Goal: Information Seeking & Learning: Learn about a topic

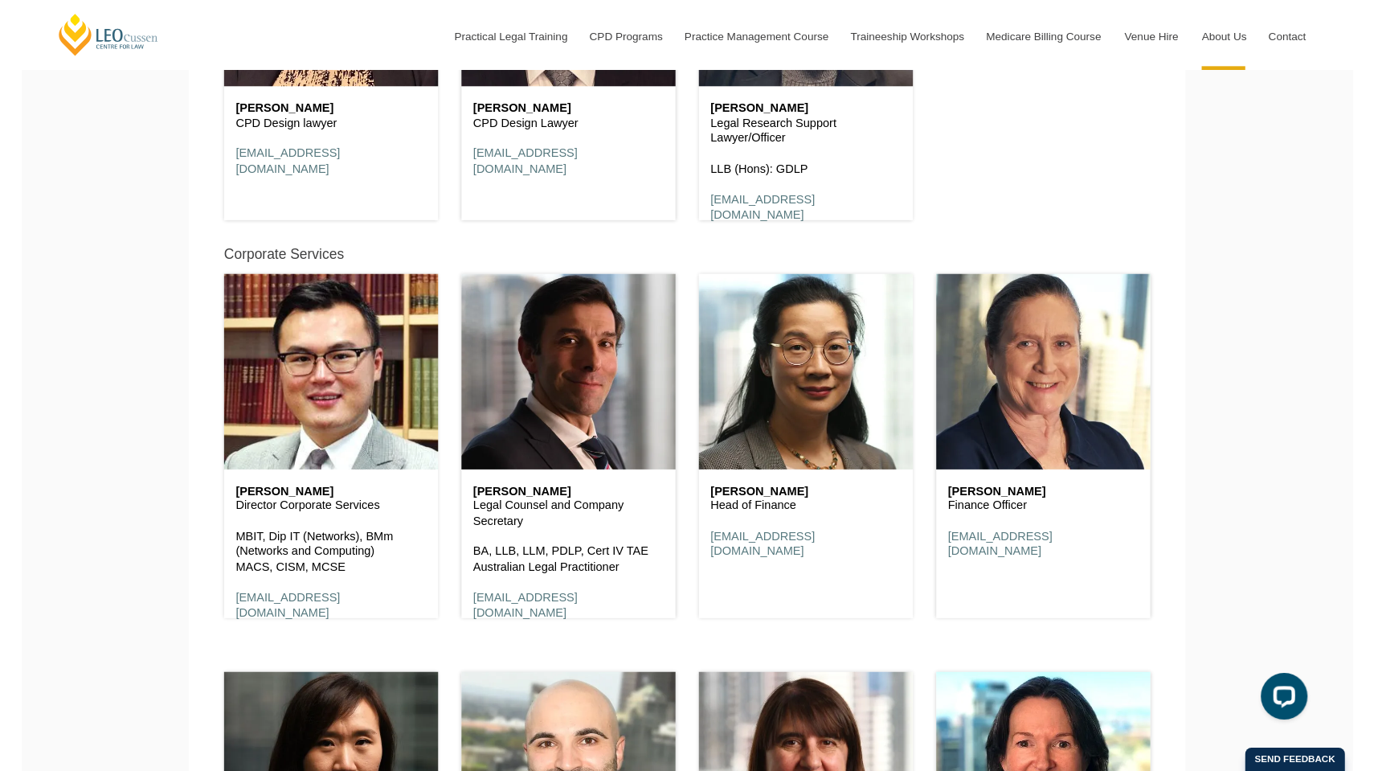
scroll to position [4134, 0]
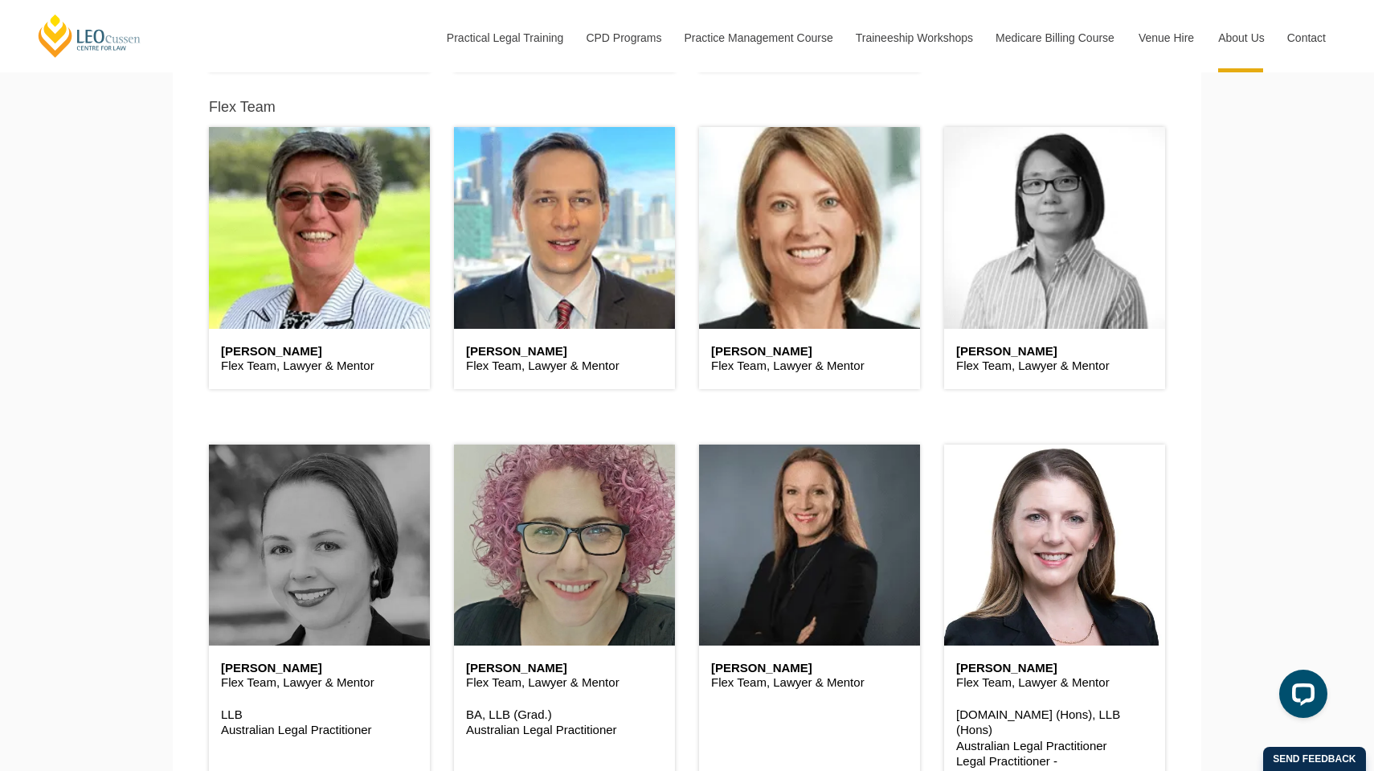
click at [1114, 299] on header at bounding box center [1054, 227] width 221 height 201
click at [1017, 298] on header at bounding box center [1054, 227] width 221 height 201
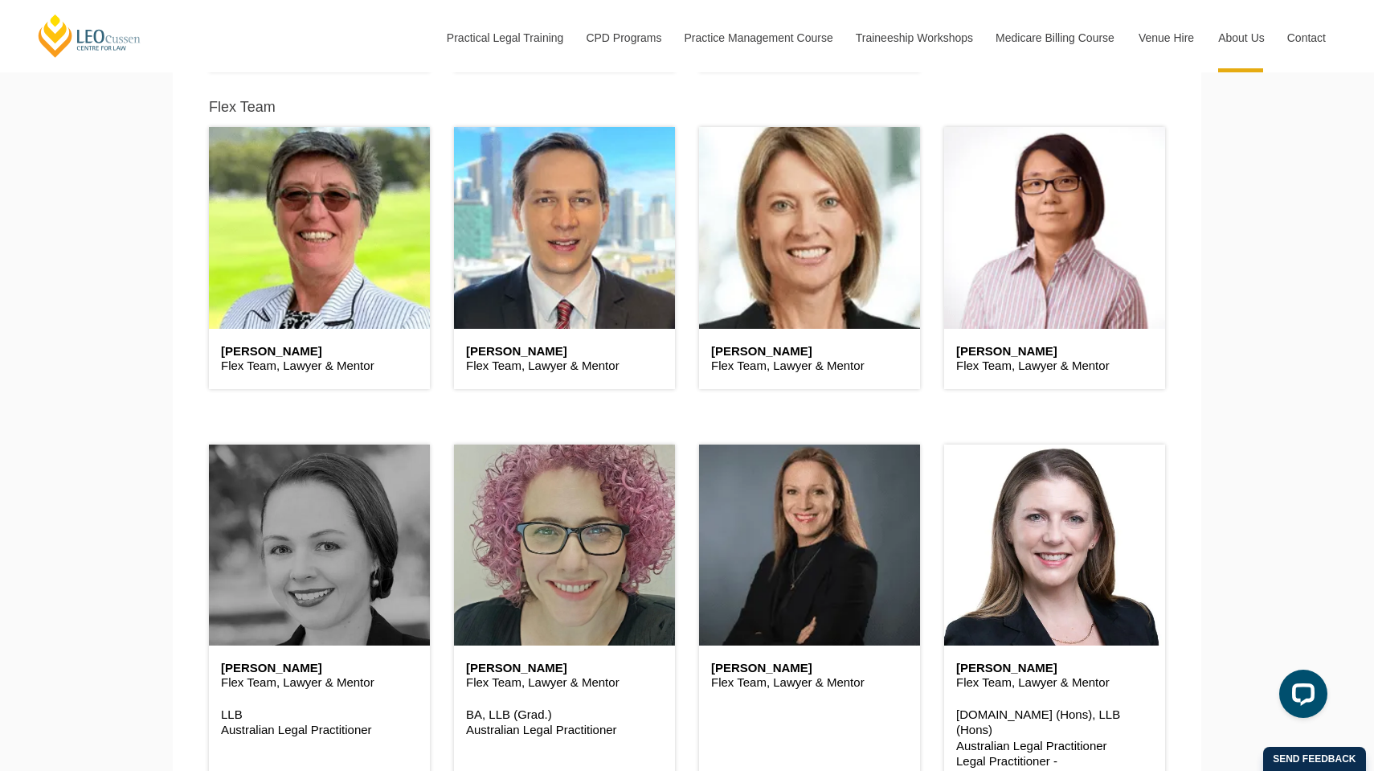
click at [985, 349] on h6 "Christine Lau" at bounding box center [1054, 352] width 197 height 14
click at [1044, 345] on h6 "Christine Lau" at bounding box center [1054, 352] width 197 height 14
click at [993, 349] on h6 "Christine Lau" at bounding box center [1054, 352] width 197 height 14
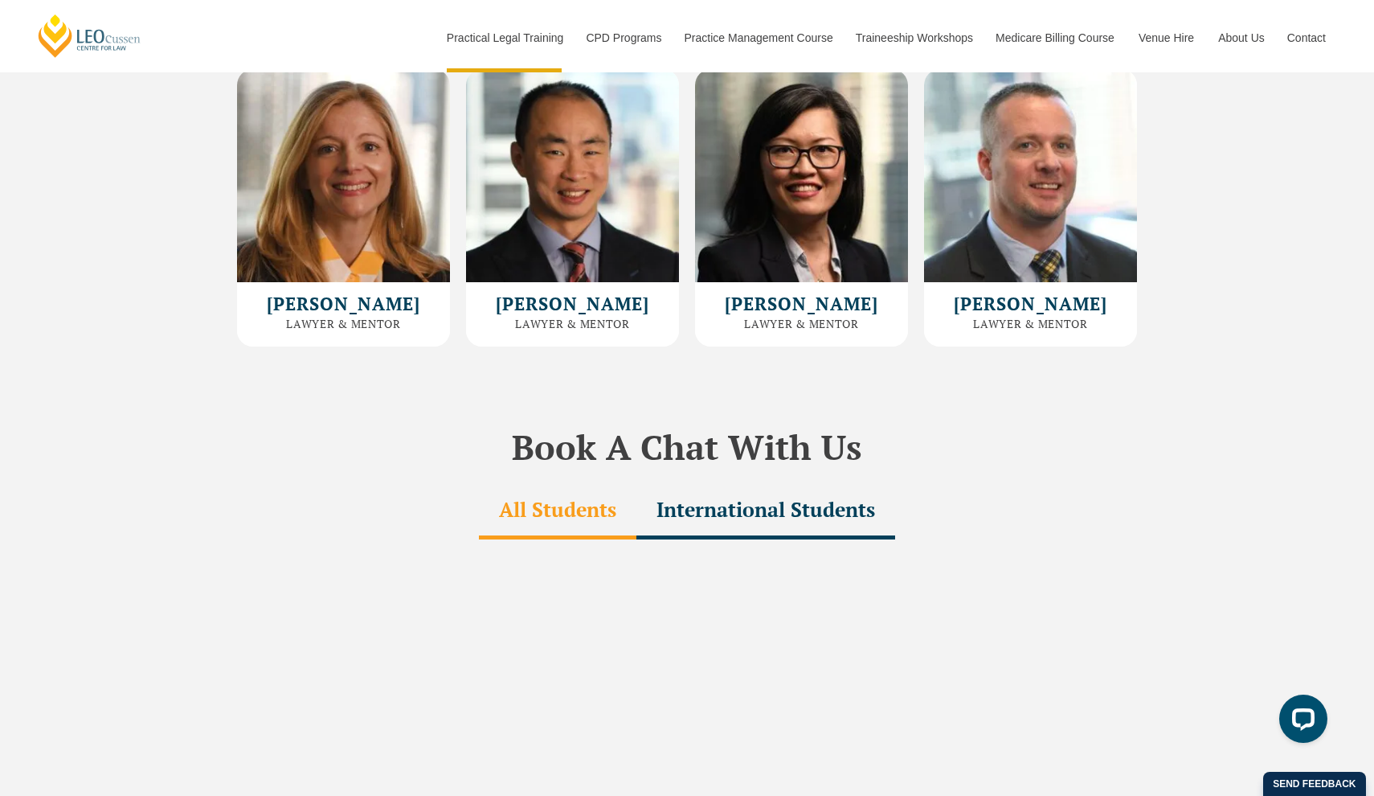
scroll to position [4767, 0]
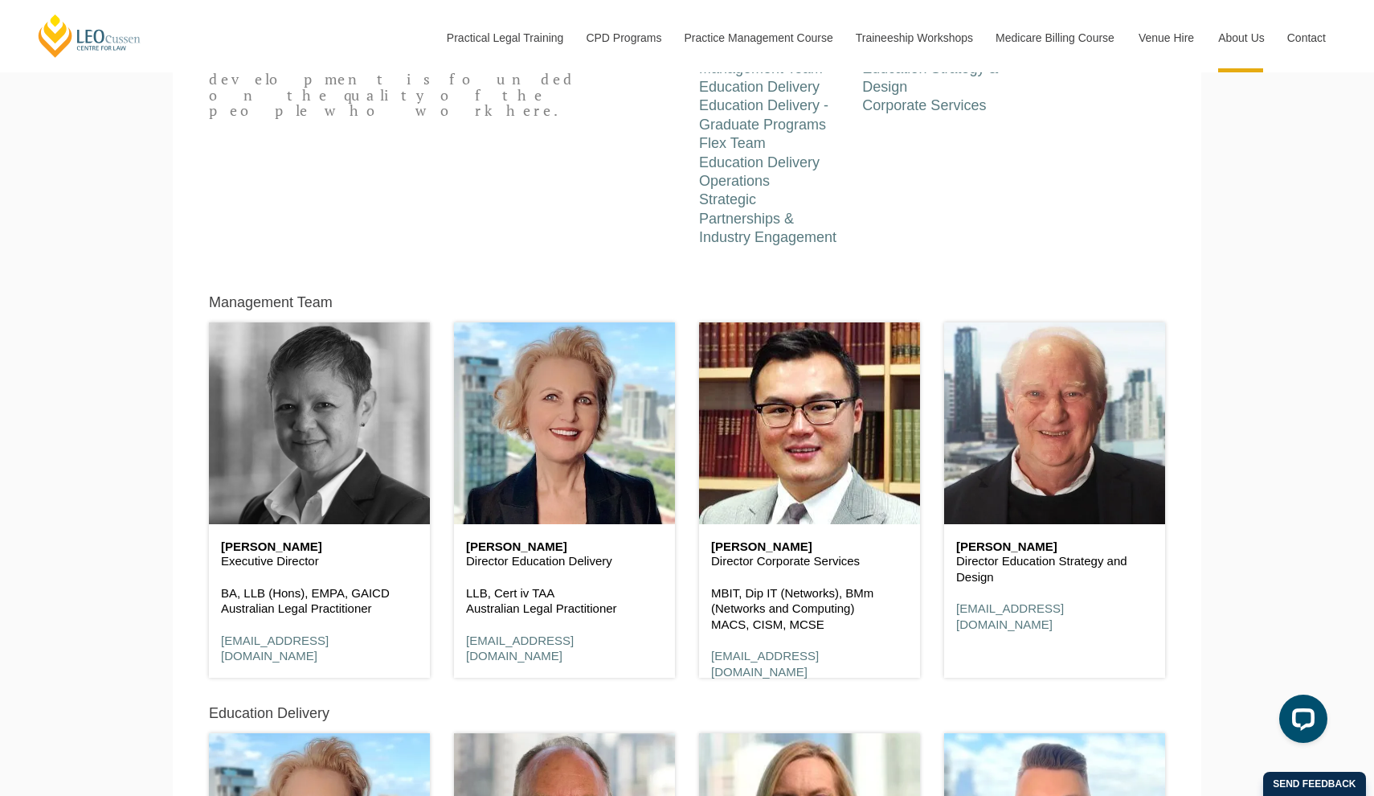
scroll to position [658, 0]
click at [313, 457] on header at bounding box center [319, 422] width 221 height 201
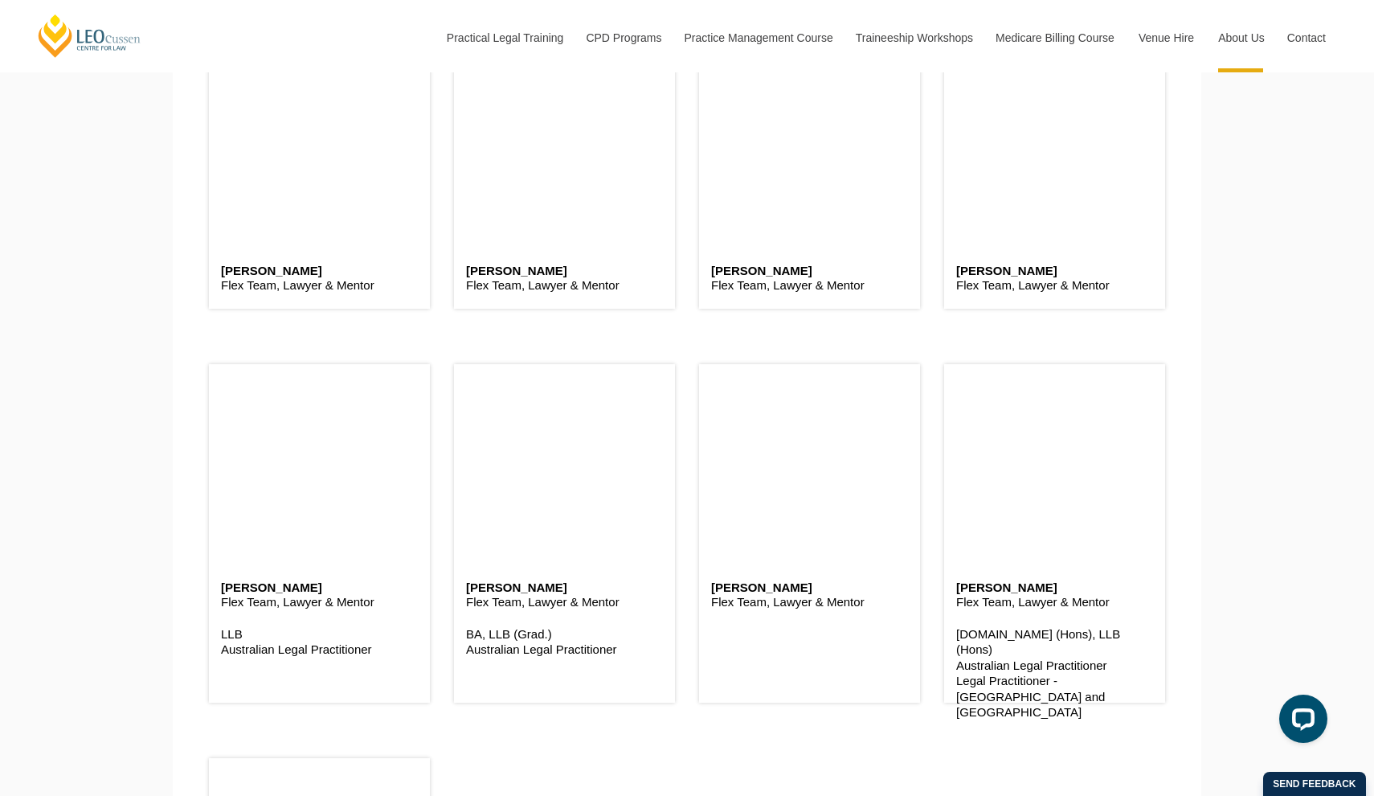
scroll to position [4218, 0]
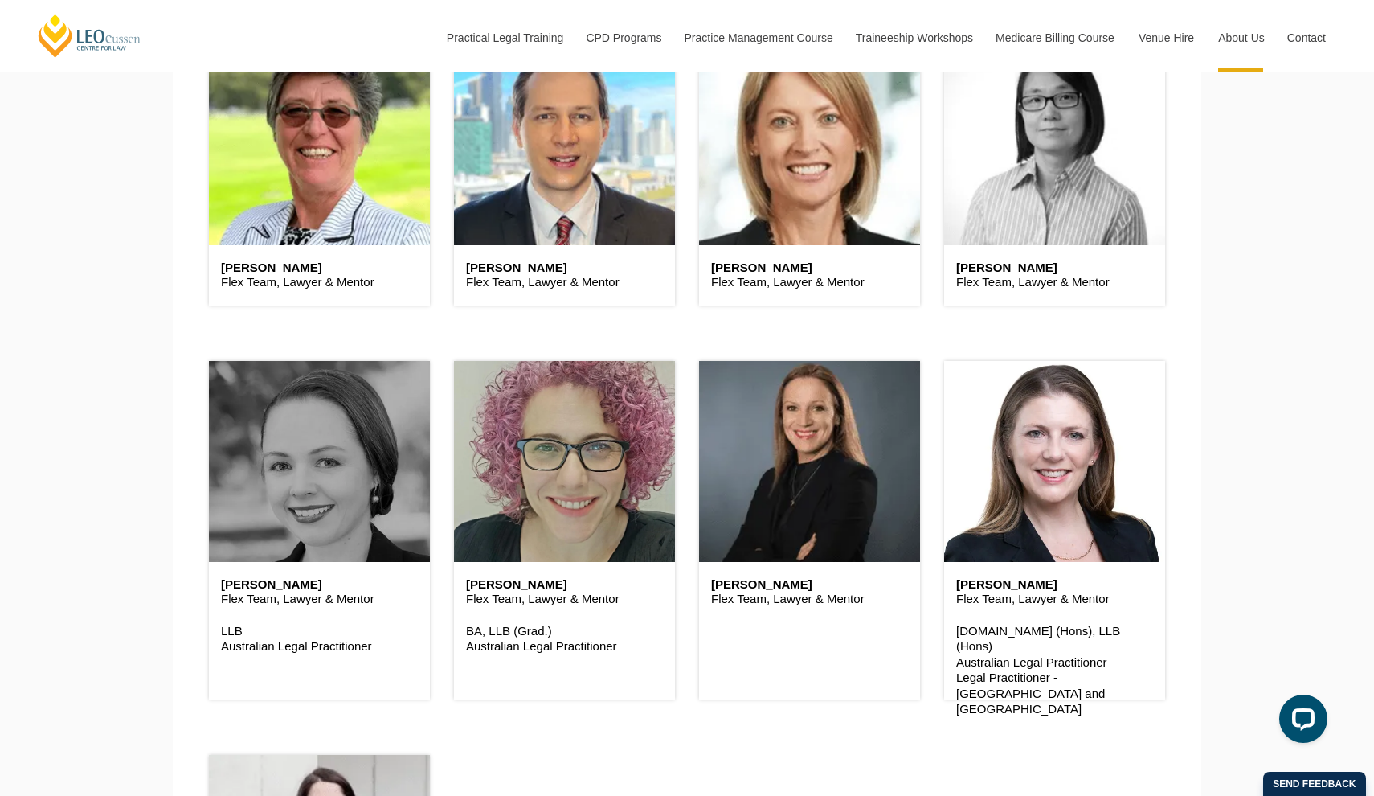
click at [1015, 193] on header at bounding box center [1054, 143] width 221 height 201
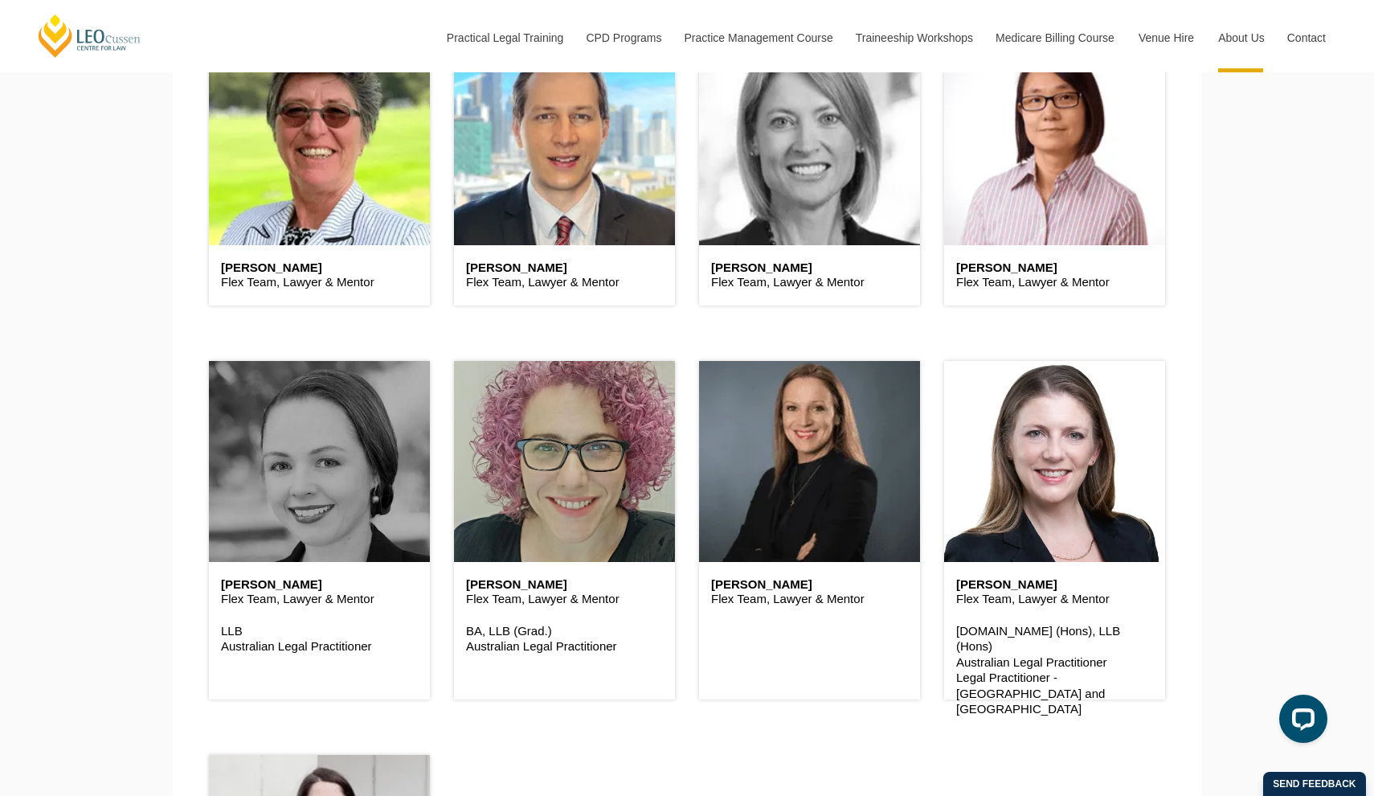
click at [833, 200] on header at bounding box center [809, 143] width 221 height 201
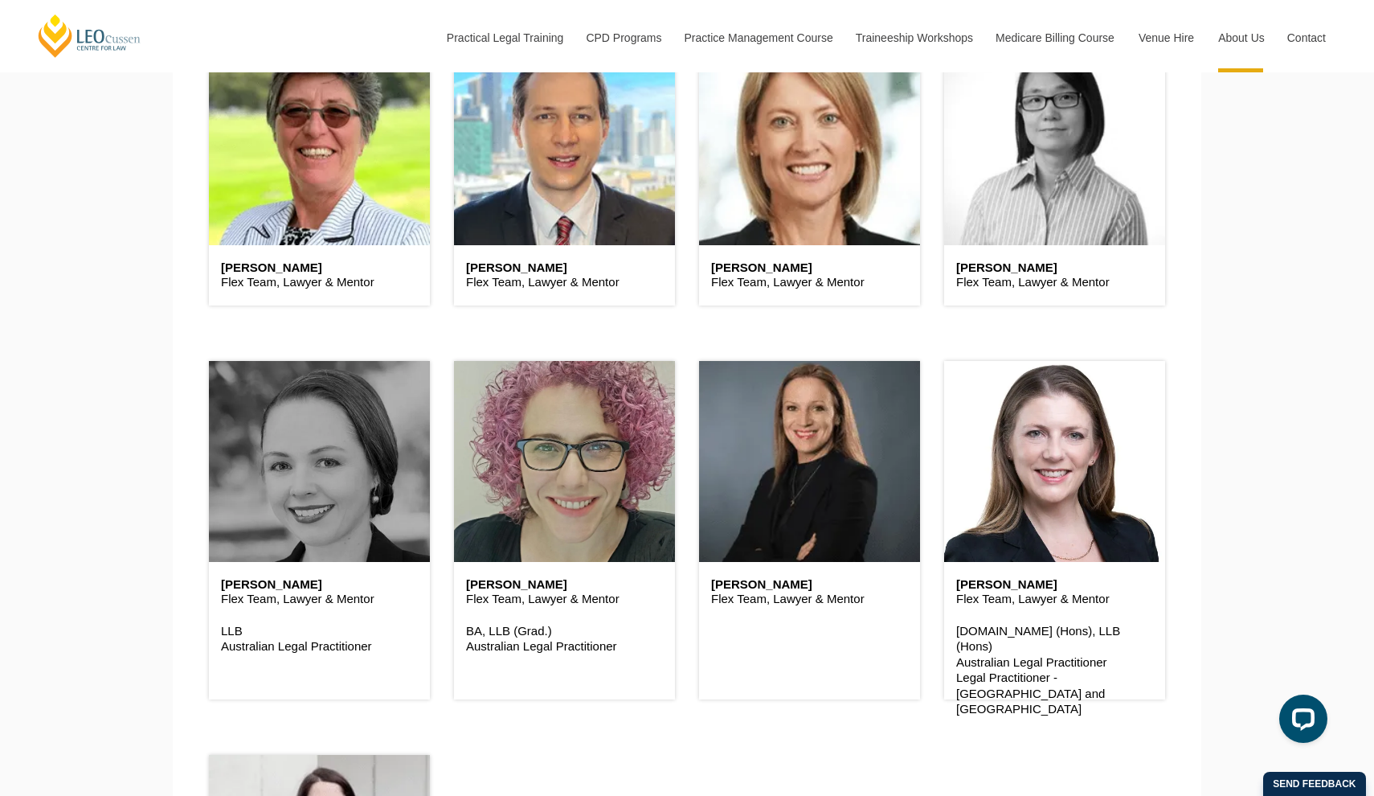
click at [1104, 166] on header at bounding box center [1054, 143] width 221 height 201
click at [1104, 165] on header at bounding box center [1054, 143] width 221 height 201
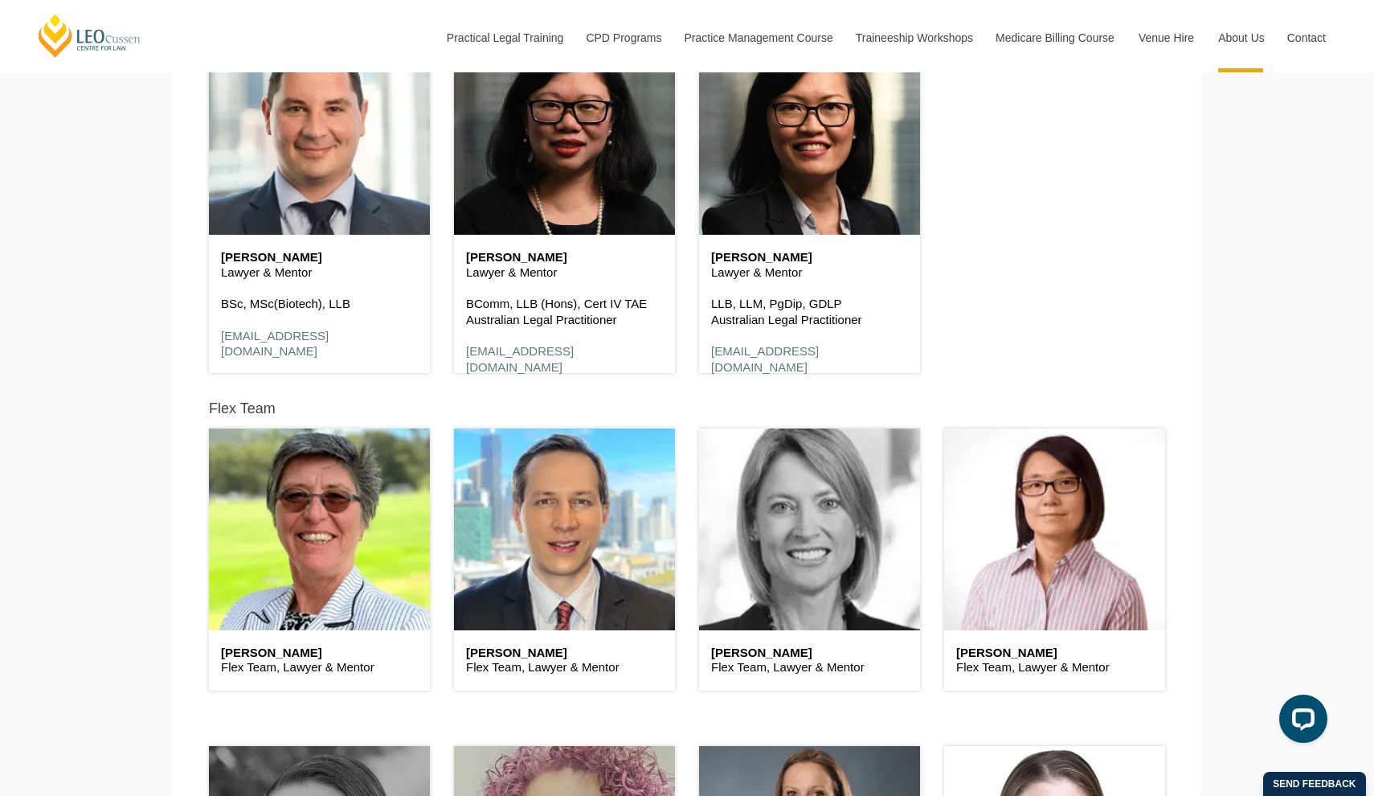
scroll to position [3846, 0]
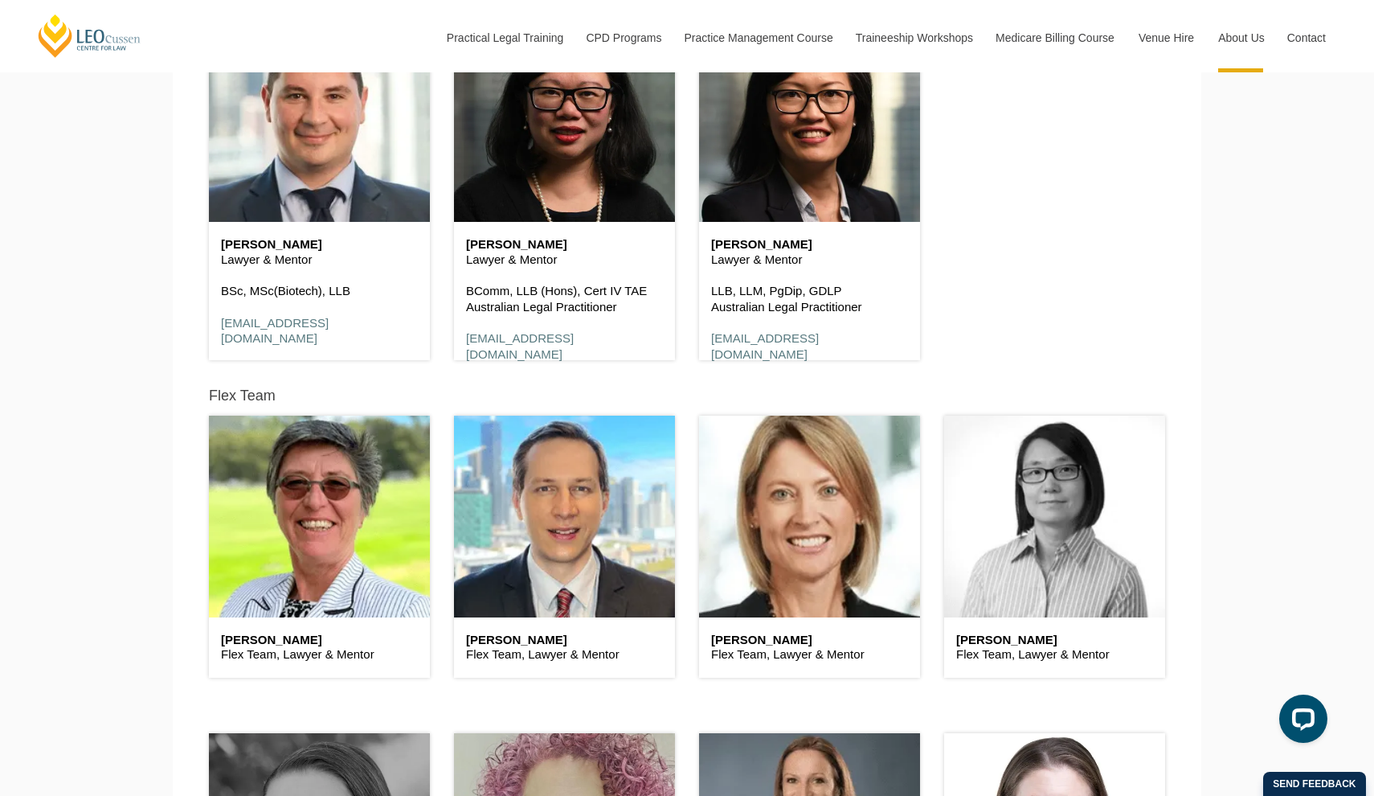
click at [1010, 530] on header at bounding box center [1054, 516] width 221 height 201
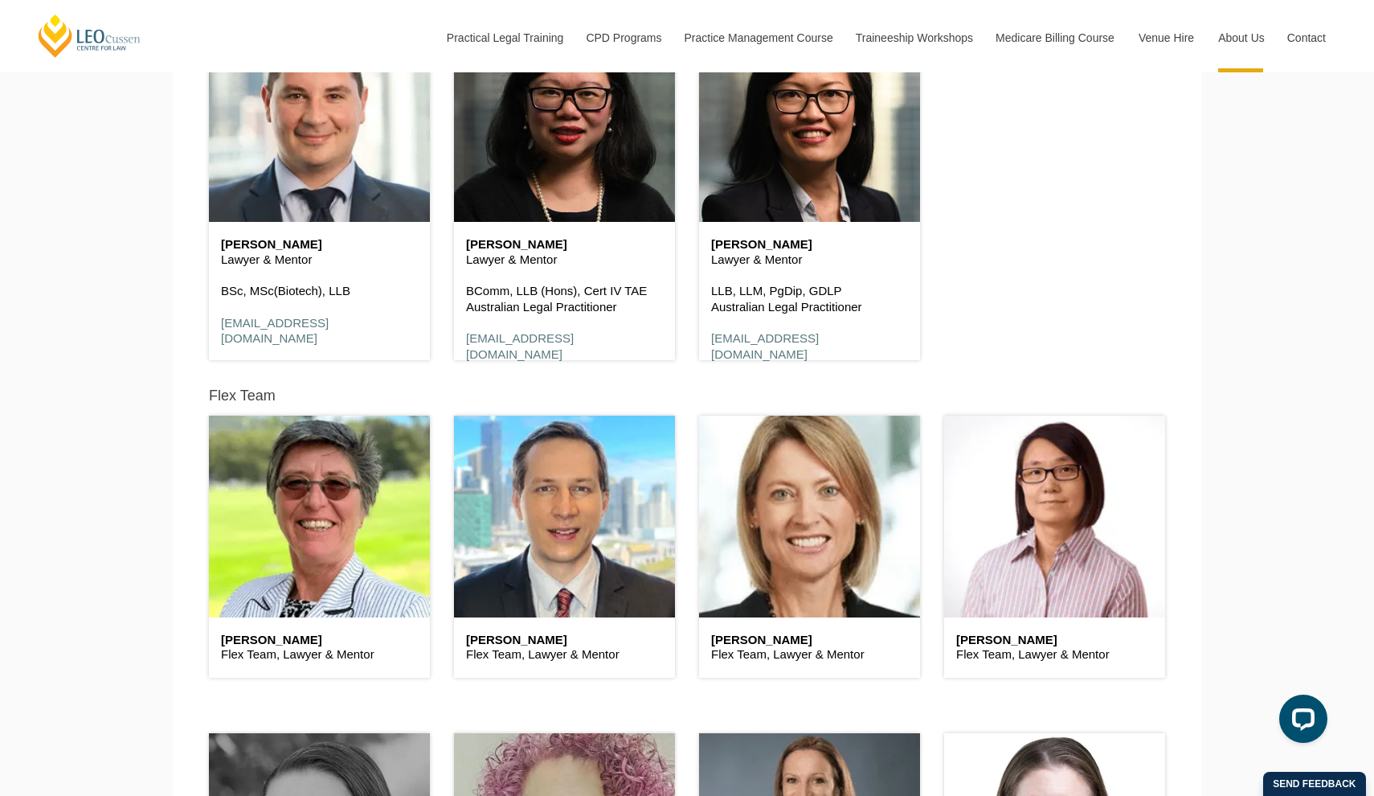
click at [1022, 638] on h6 "Christine Lau" at bounding box center [1054, 640] width 197 height 14
click at [783, 191] on header at bounding box center [809, 121] width 221 height 201
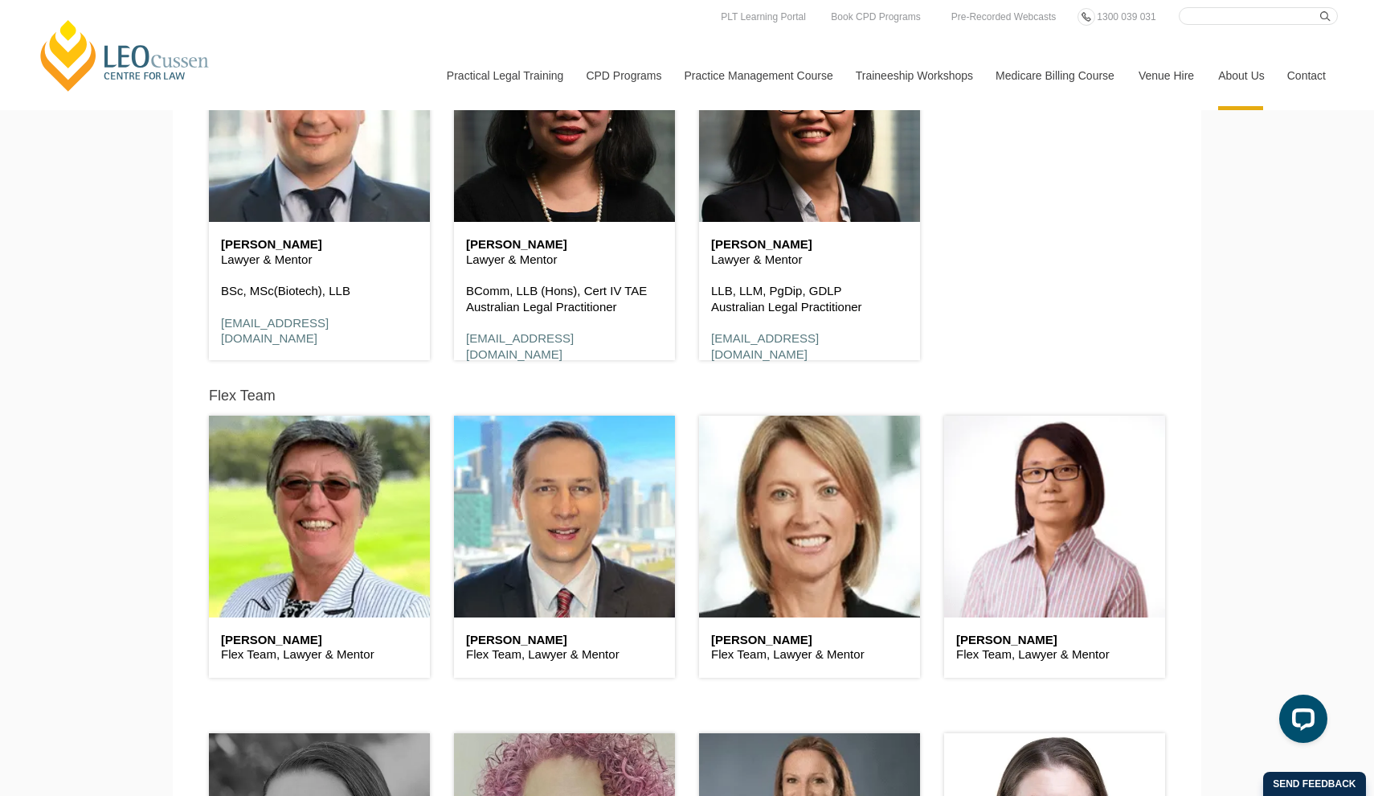
click at [258, 241] on h6 "[PERSON_NAME]" at bounding box center [319, 245] width 197 height 14
click at [303, 196] on header at bounding box center [319, 121] width 221 height 201
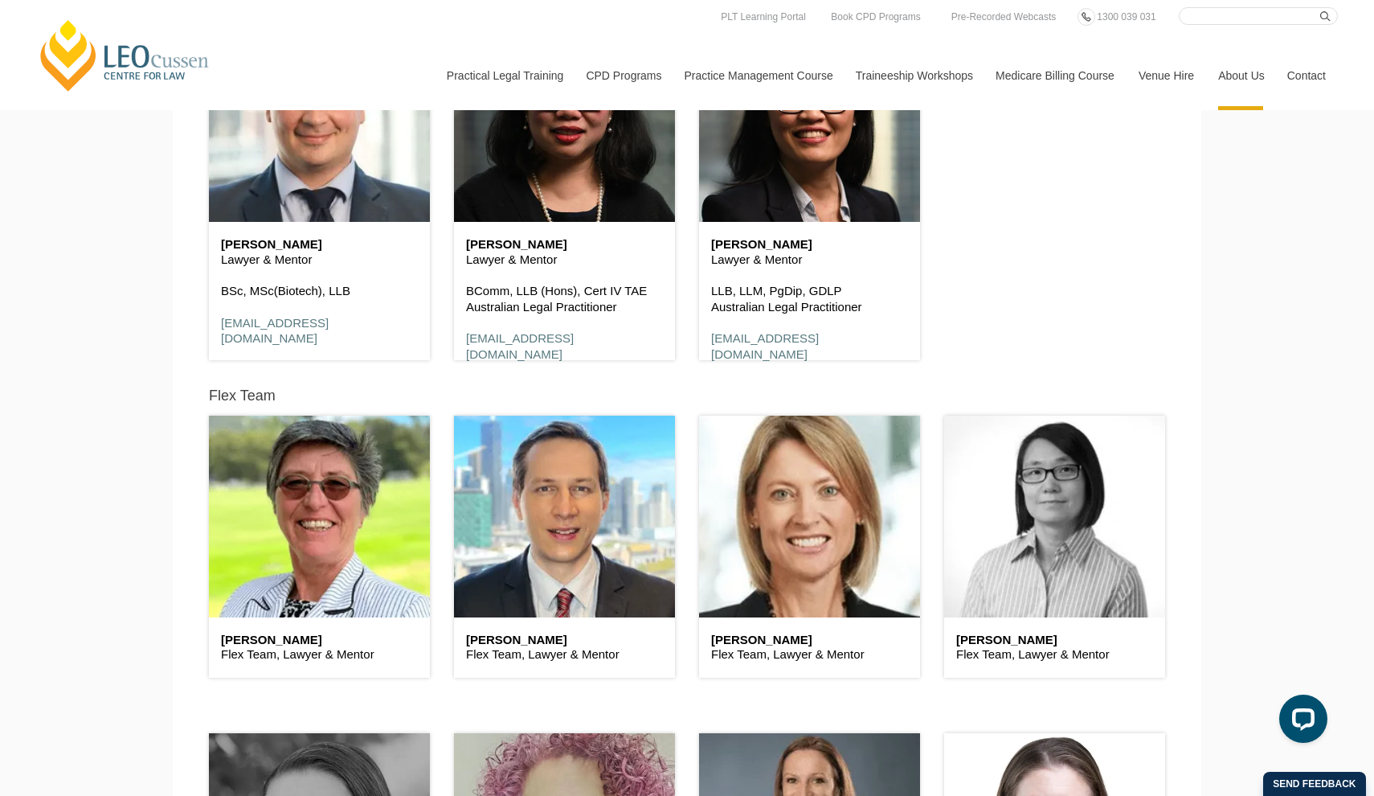
click at [1000, 497] on header at bounding box center [1054, 516] width 221 height 201
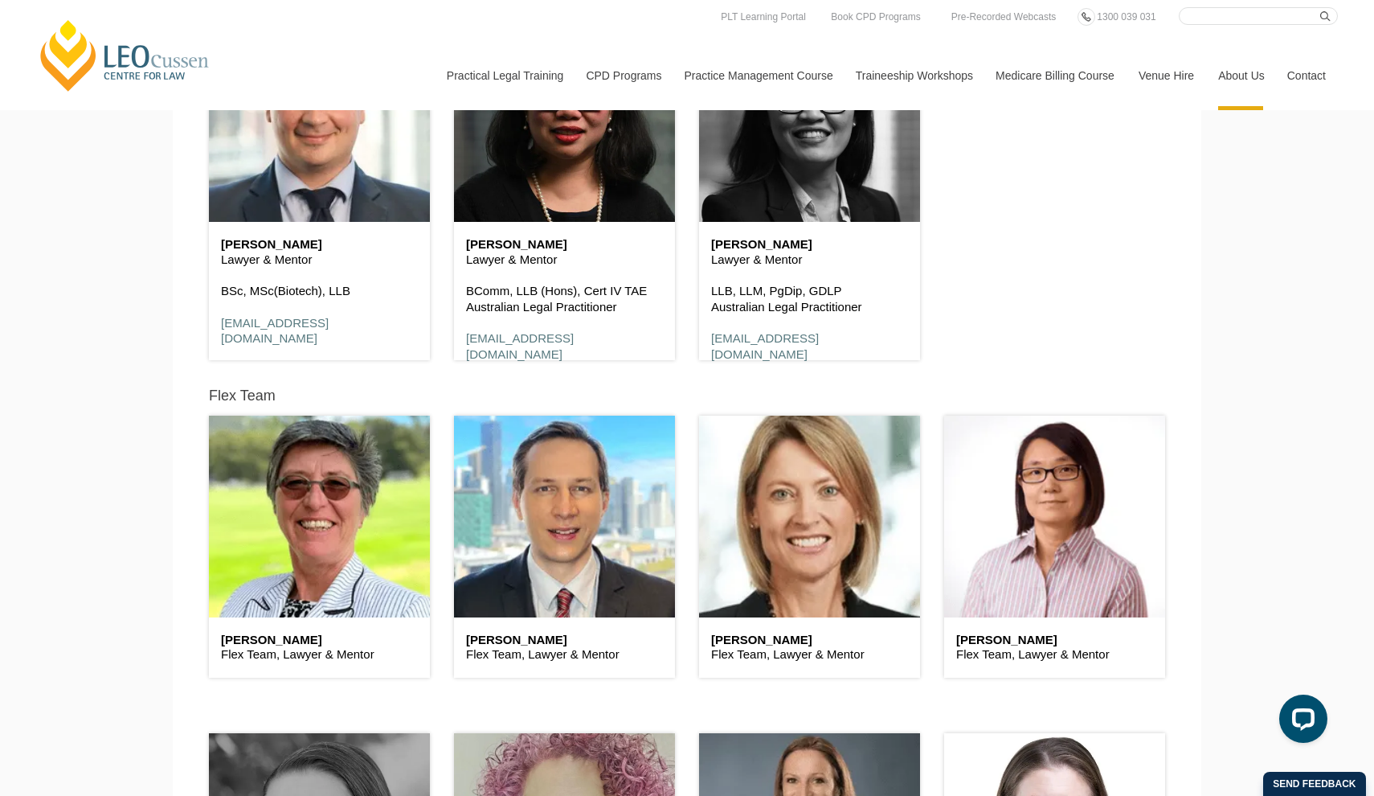
click at [765, 179] on header at bounding box center [809, 121] width 221 height 201
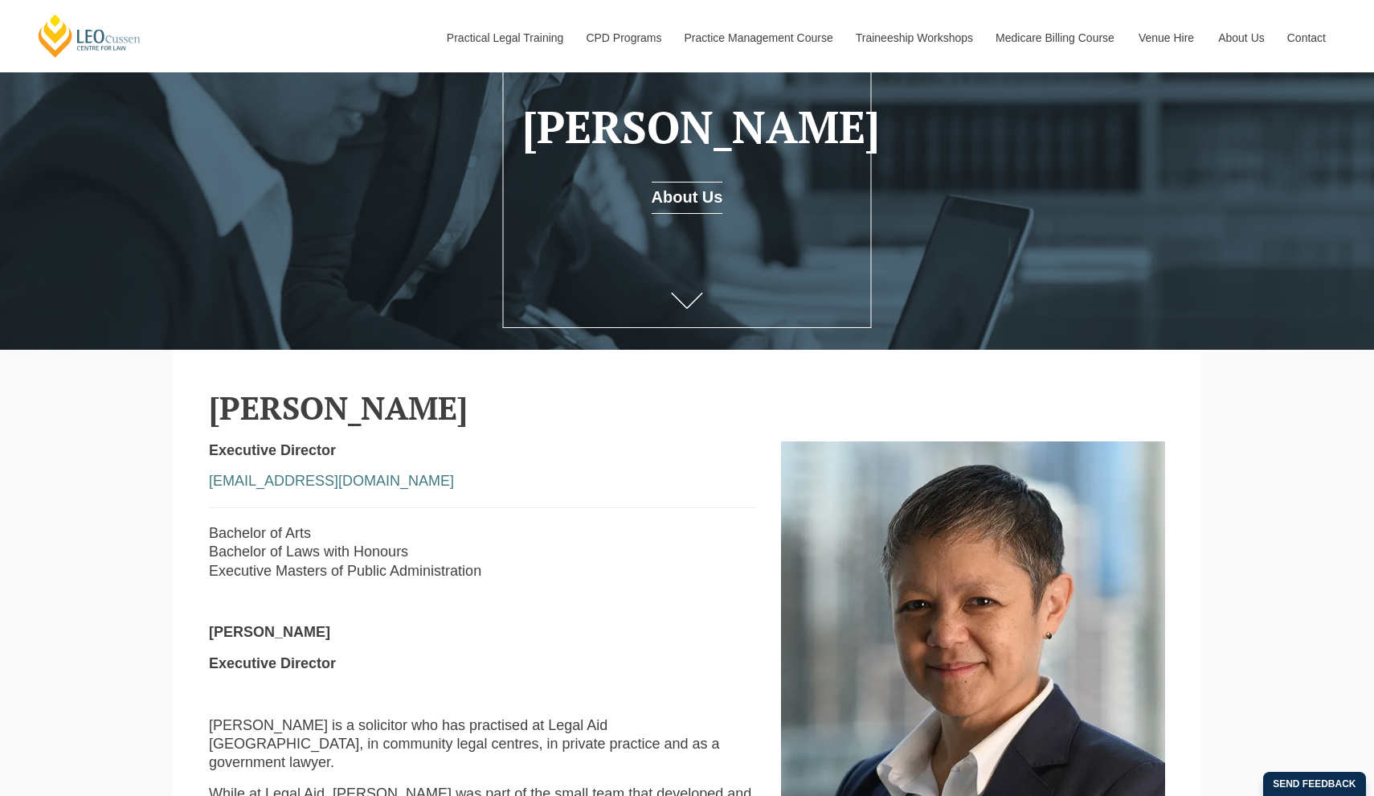
scroll to position [186, 0]
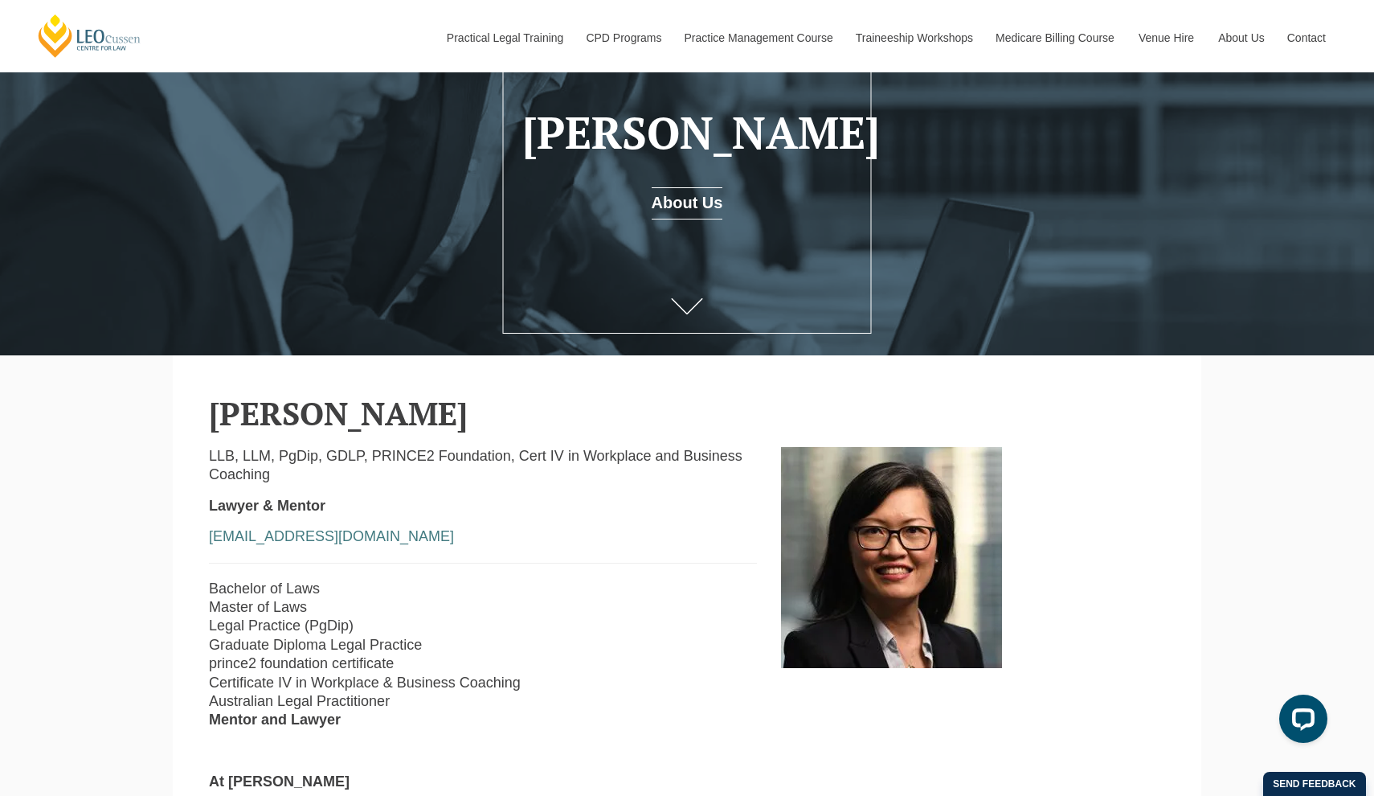
scroll to position [179, 0]
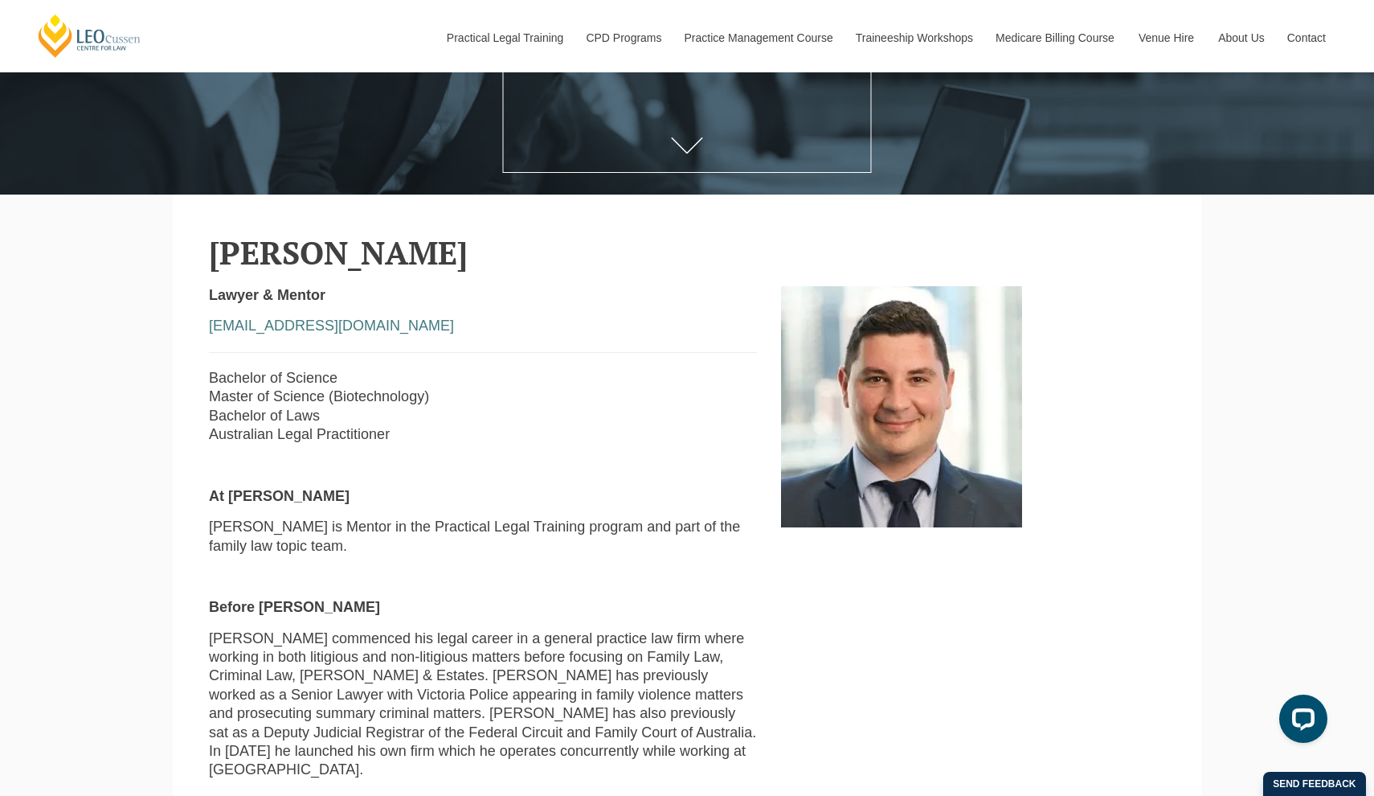
scroll to position [341, 0]
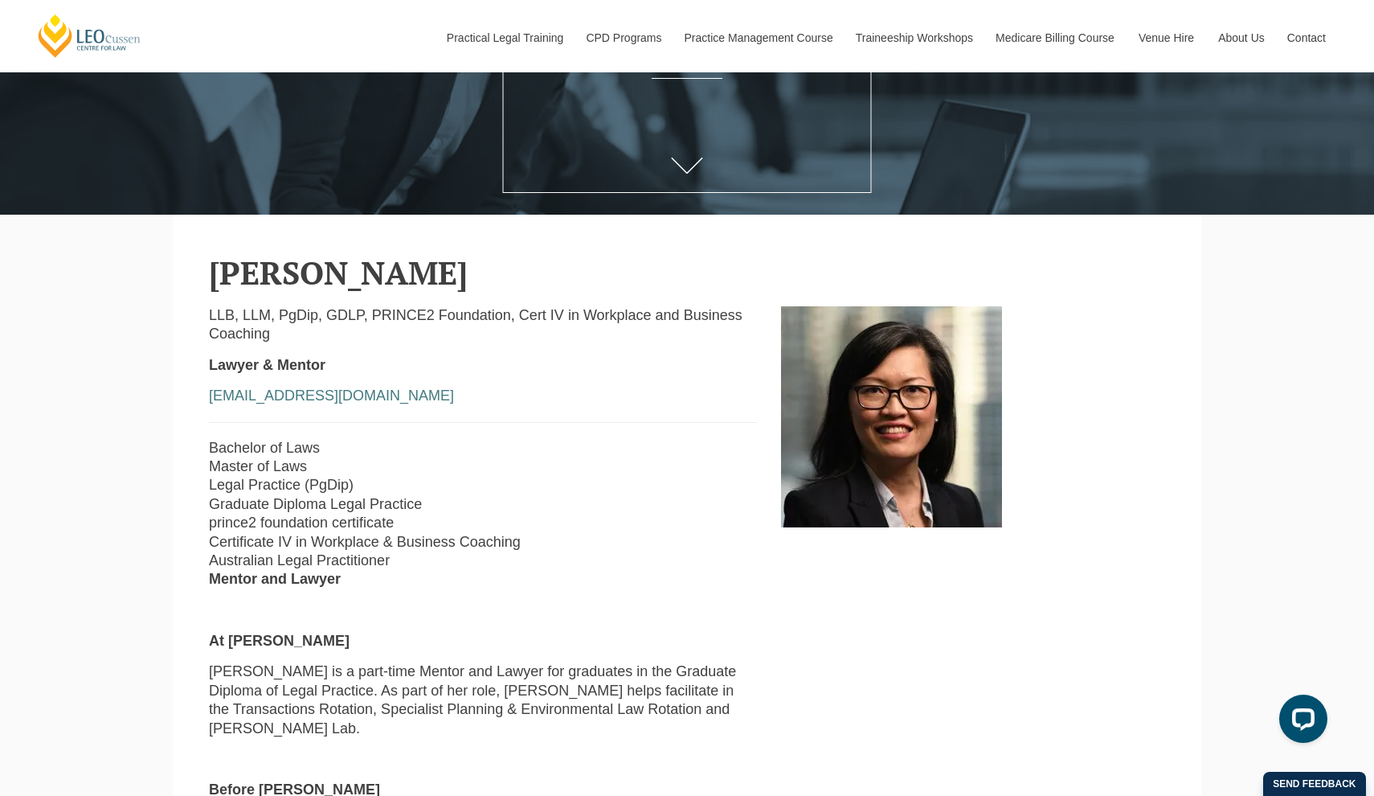
scroll to position [321, 0]
